Goal: Task Accomplishment & Management: Manage account settings

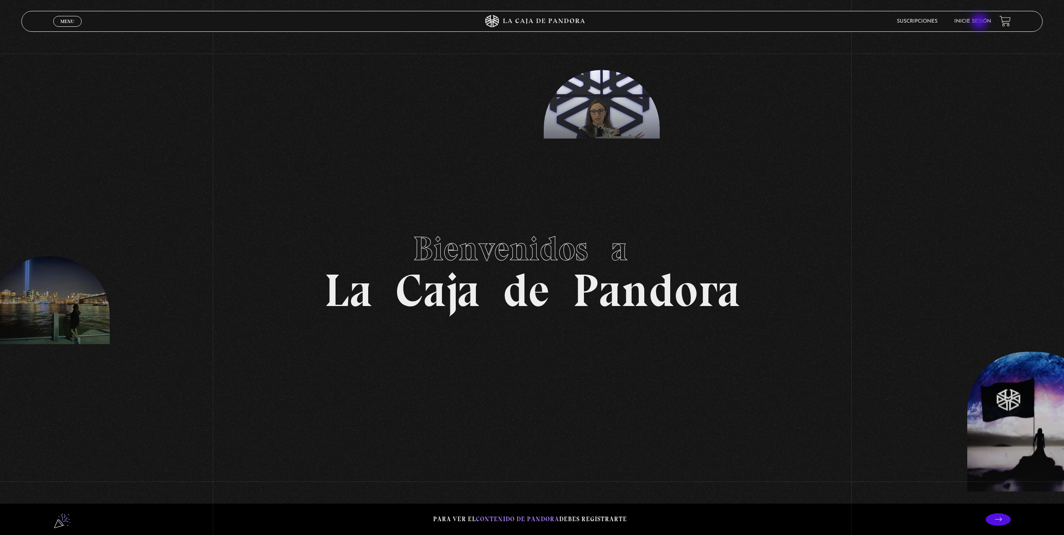
click at [980, 22] on link "Inicie sesión" at bounding box center [972, 21] width 37 height 5
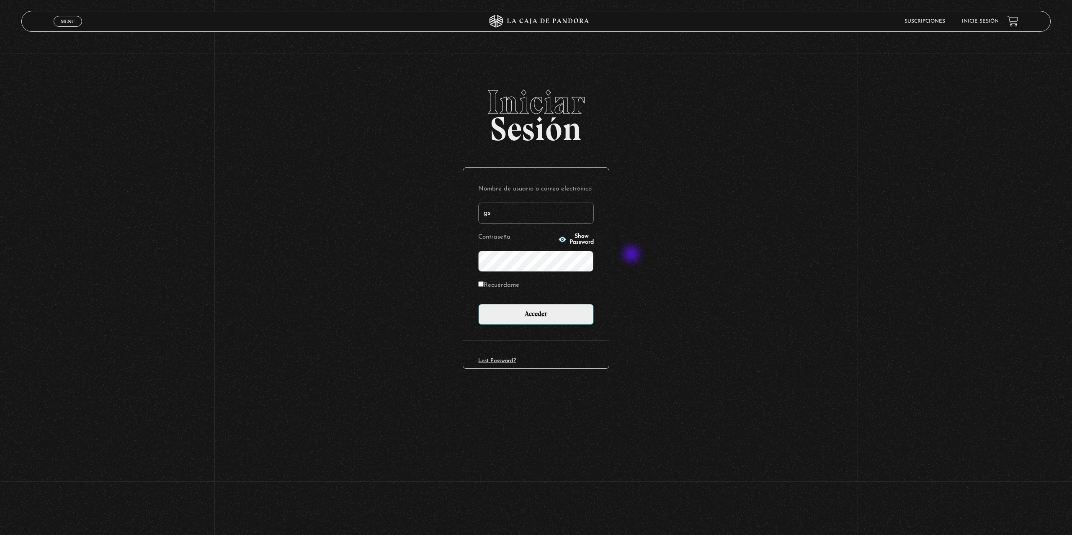
type input "g"
type input "Chase"
click at [572, 235] on button "Show Password" at bounding box center [576, 240] width 36 height 12
click at [542, 312] on input "Acceder" at bounding box center [536, 314] width 116 height 21
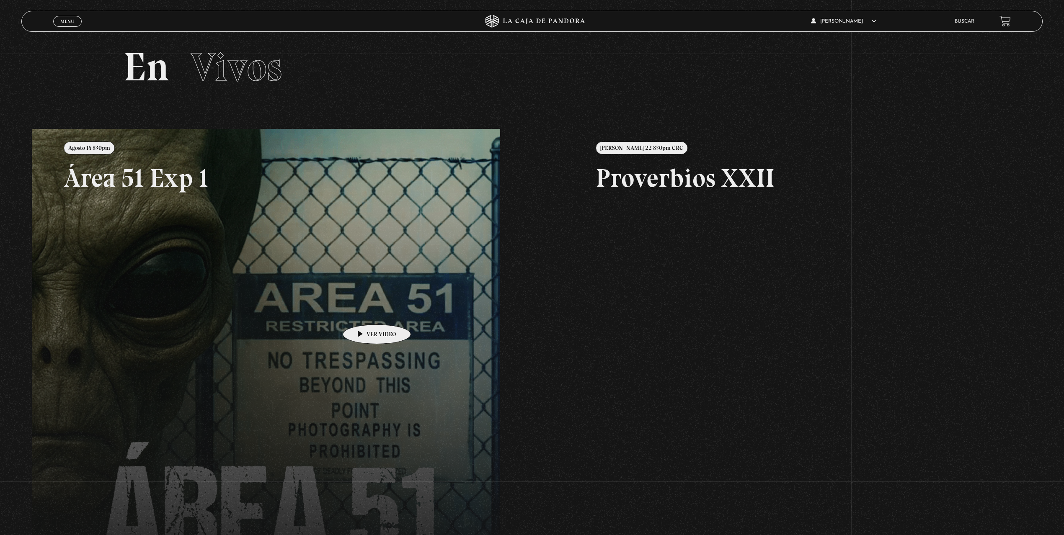
scroll to position [10, 0]
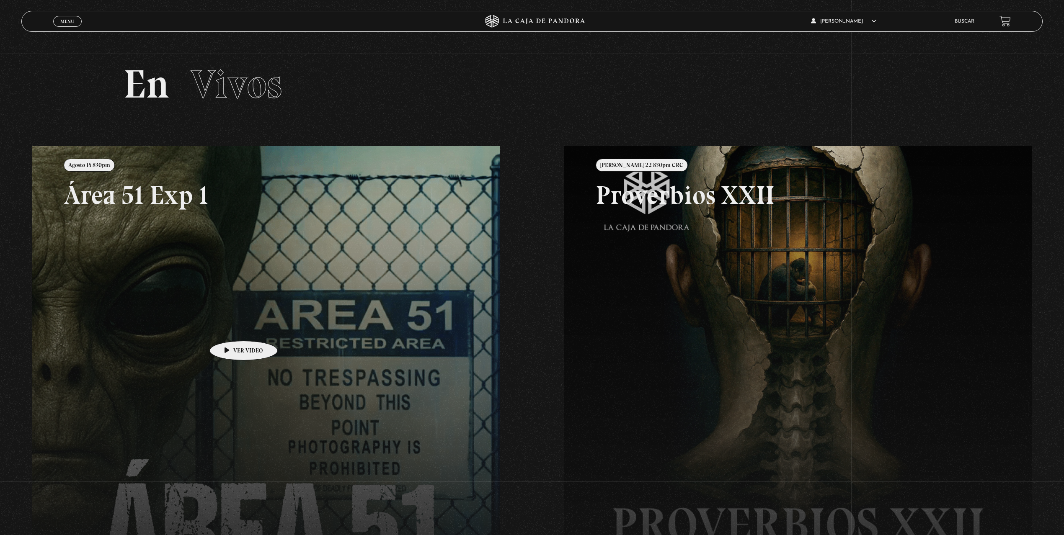
click at [230, 328] on link at bounding box center [564, 413] width 1064 height 535
